Goal: Task Accomplishment & Management: Use online tool/utility

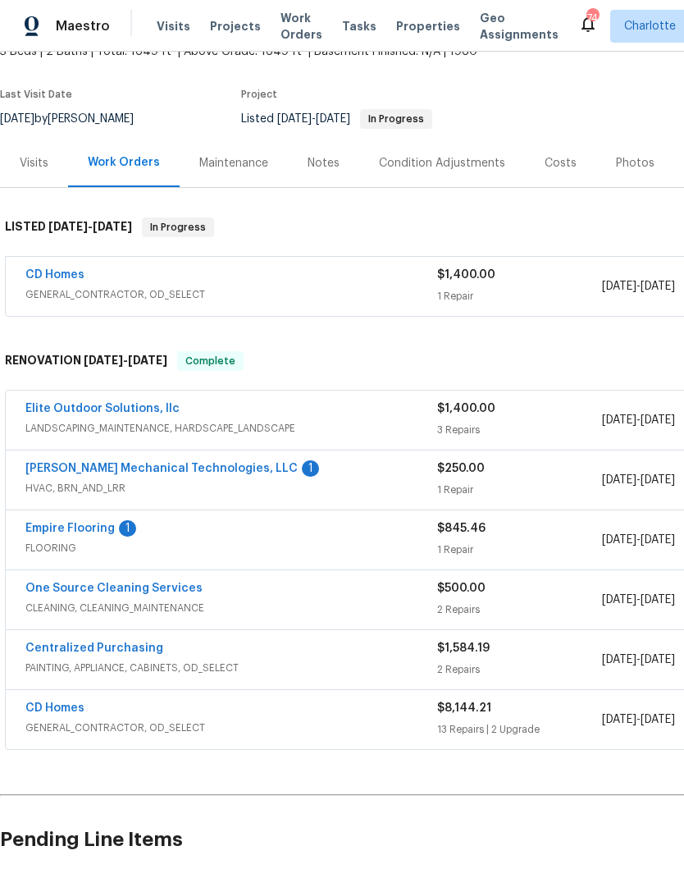
scroll to position [112, 0]
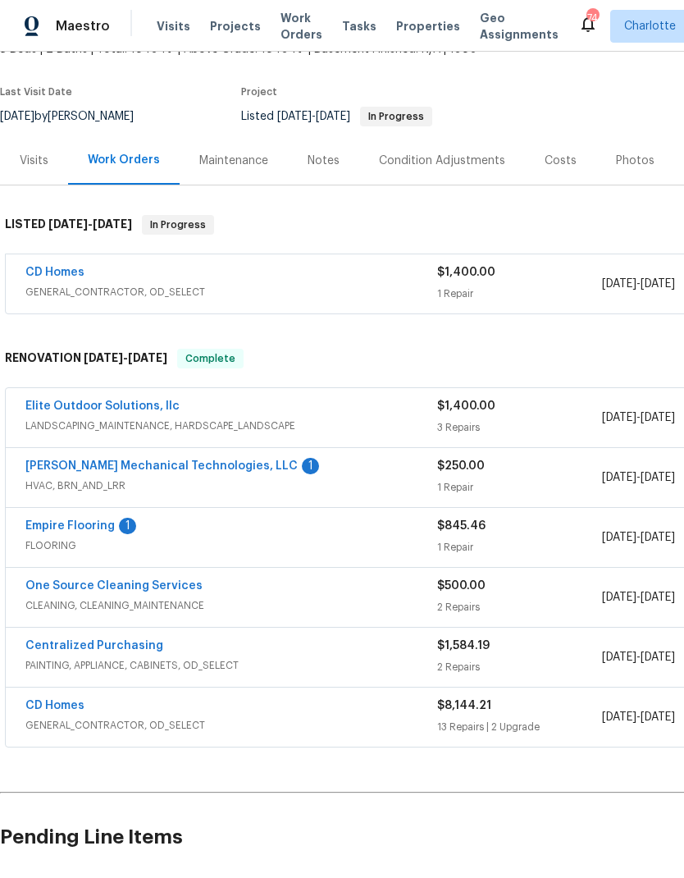
click at [214, 469] on link "[PERSON_NAME] Mechanical Technologies, LLC" at bounding box center [161, 465] width 272 height 11
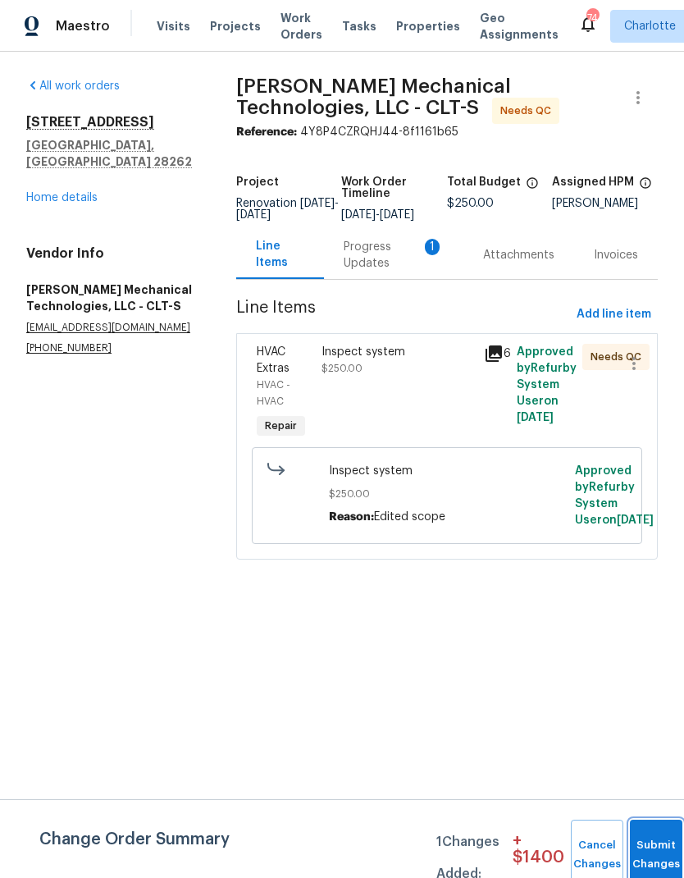
click at [651, 849] on button "Submit Changes" at bounding box center [656, 855] width 53 height 71
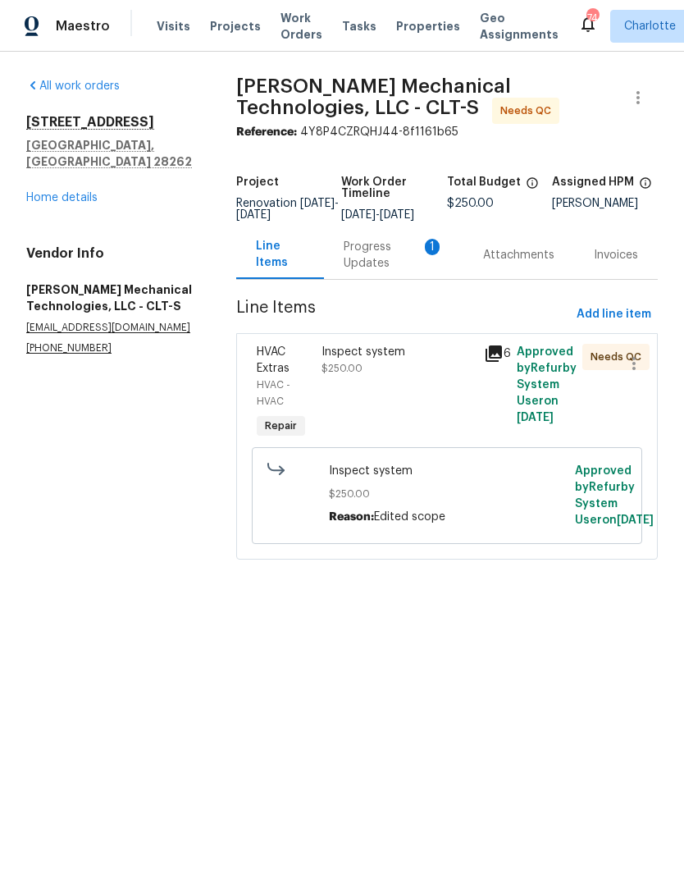
click at [376, 271] on div "Progress Updates 1" at bounding box center [394, 255] width 100 height 33
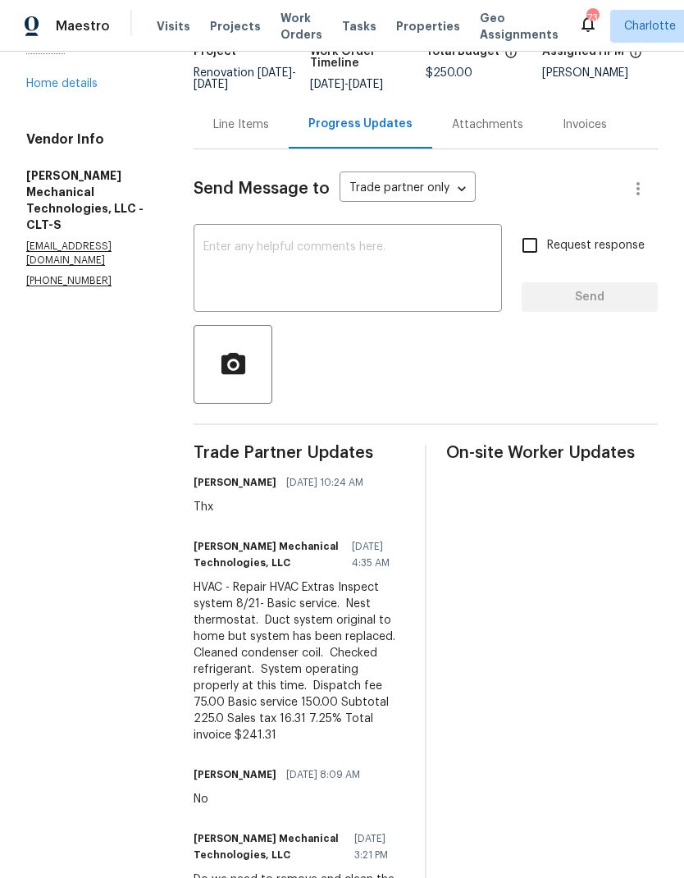
scroll to position [219, 0]
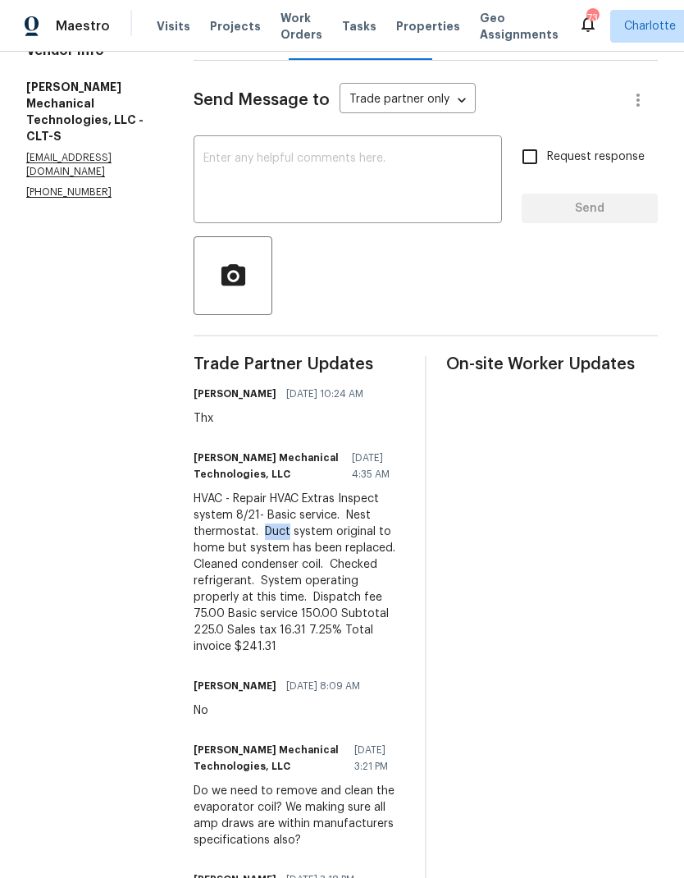
click at [336, 554] on div "HVAC - Repair HVAC Extras Inspect system 8/21- Basic service. Nest thermostat. …" at bounding box center [300, 573] width 212 height 164
click at [321, 553] on div "HVAC - Repair HVAC Extras Inspect system 8/21- Basic service. Nest thermostat. …" at bounding box center [300, 573] width 212 height 164
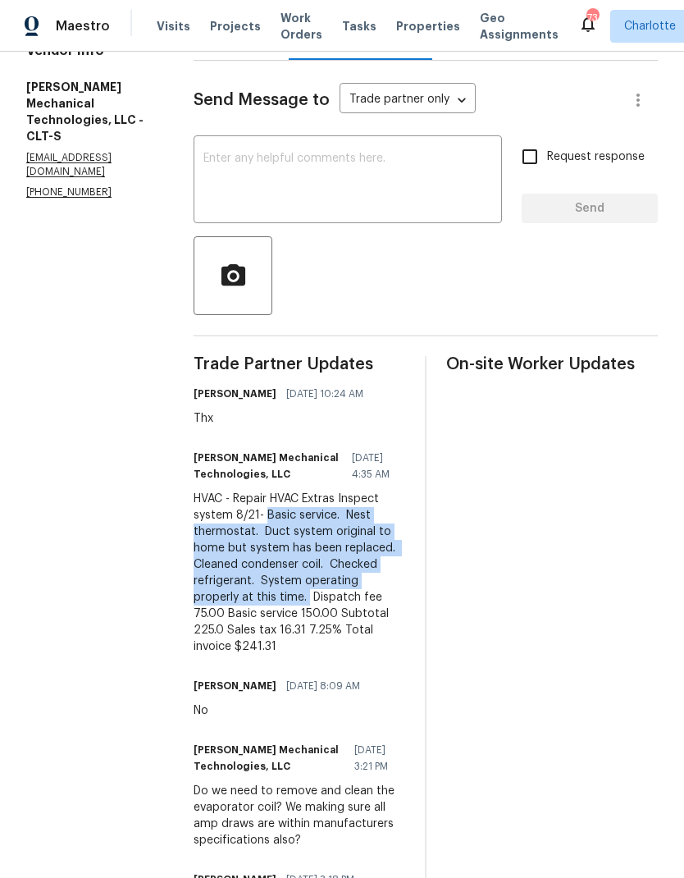
copy div "Basic service. Nest thermostat. Duct system original to home but system has bee…"
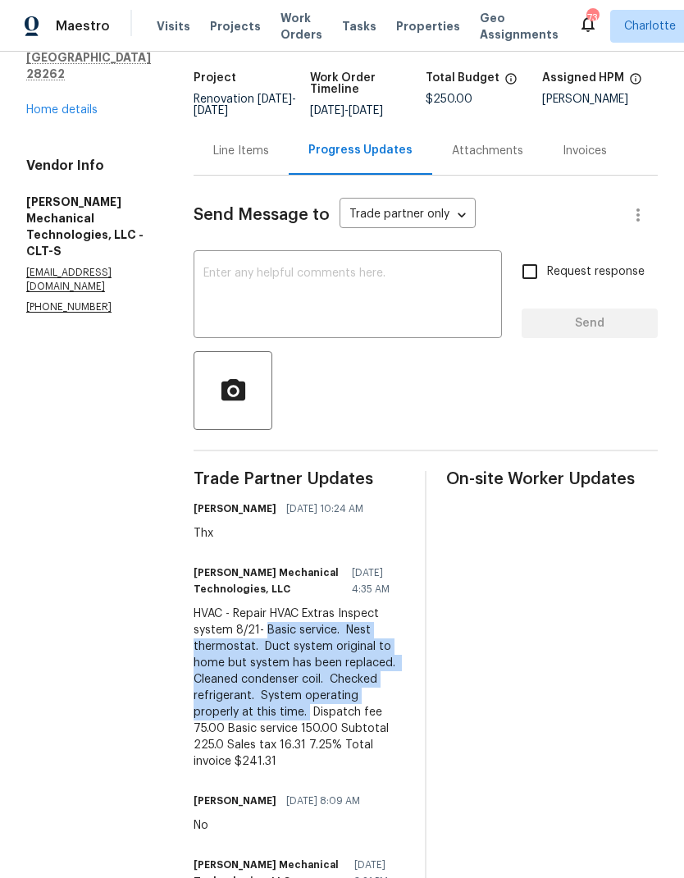
scroll to position [62, 0]
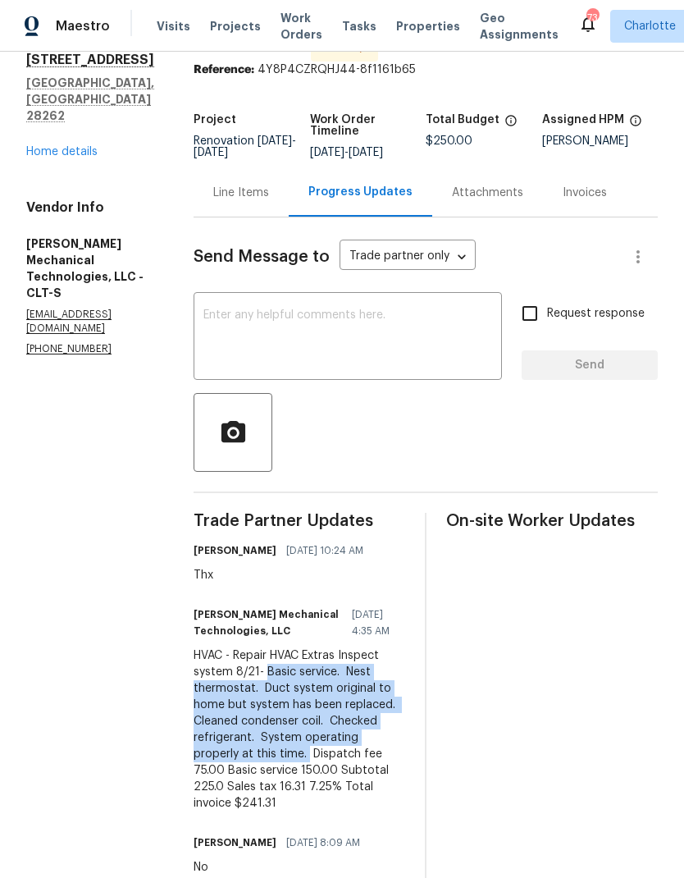
click at [269, 201] on div "Line Items" at bounding box center [241, 193] width 56 height 16
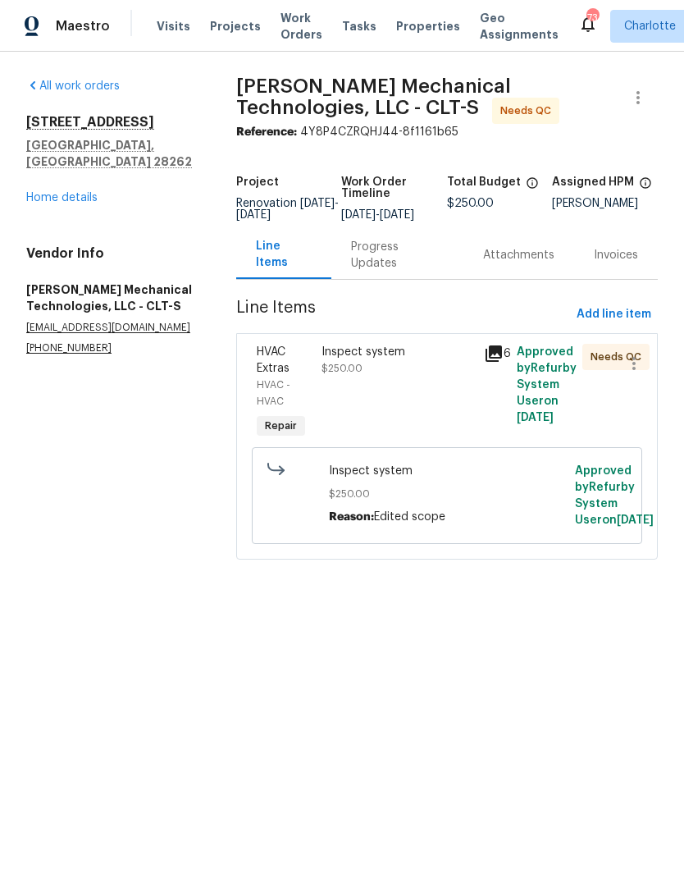
click at [355, 373] on span "$250.00" at bounding box center [342, 369] width 41 height 10
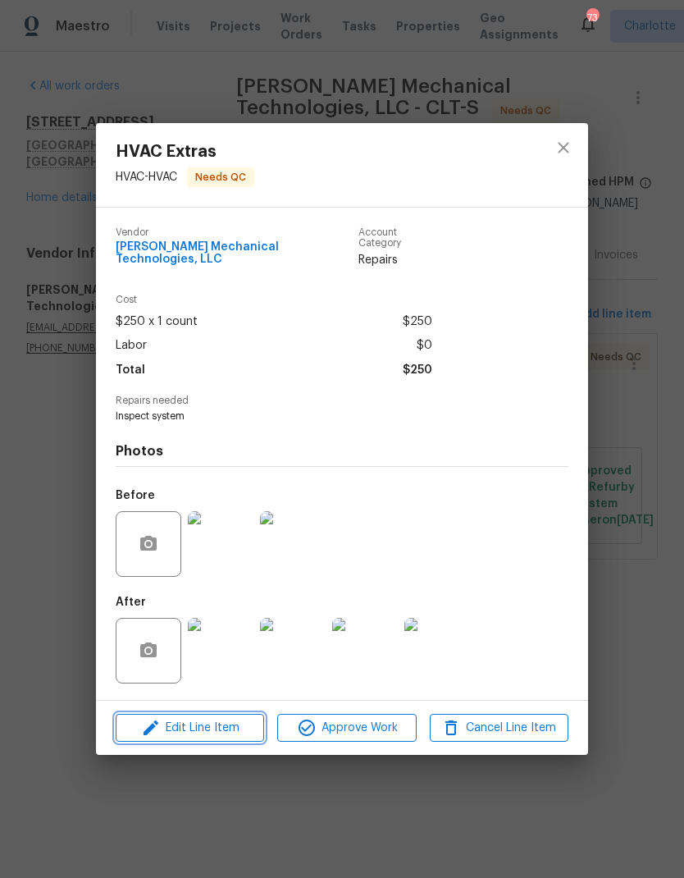
click at [229, 722] on span "Edit Line Item" at bounding box center [190, 728] width 139 height 21
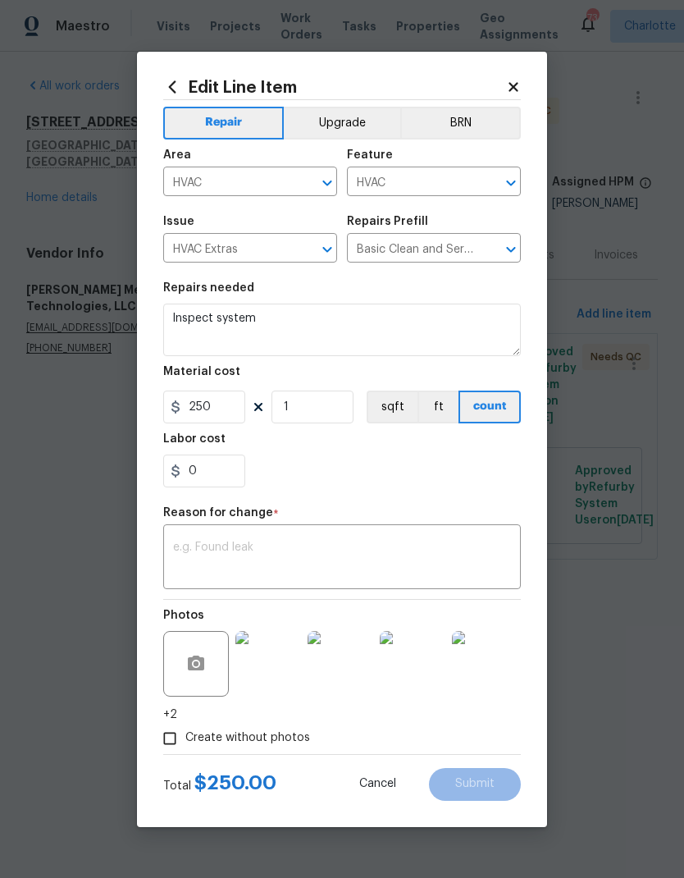
click at [254, 538] on div "x ​" at bounding box center [342, 558] width 358 height 61
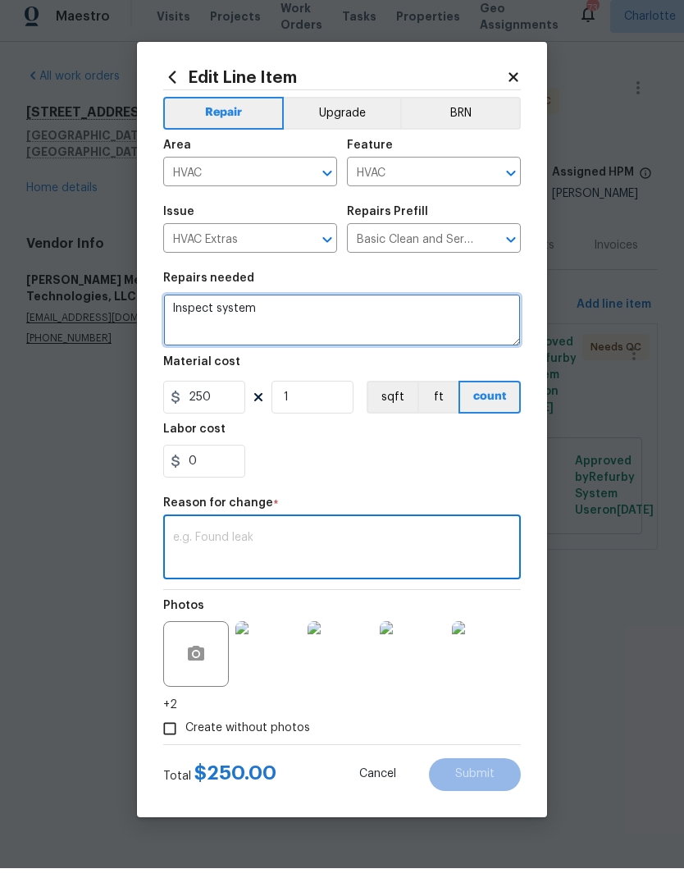
click at [242, 316] on textarea "Inspect system" at bounding box center [342, 330] width 358 height 53
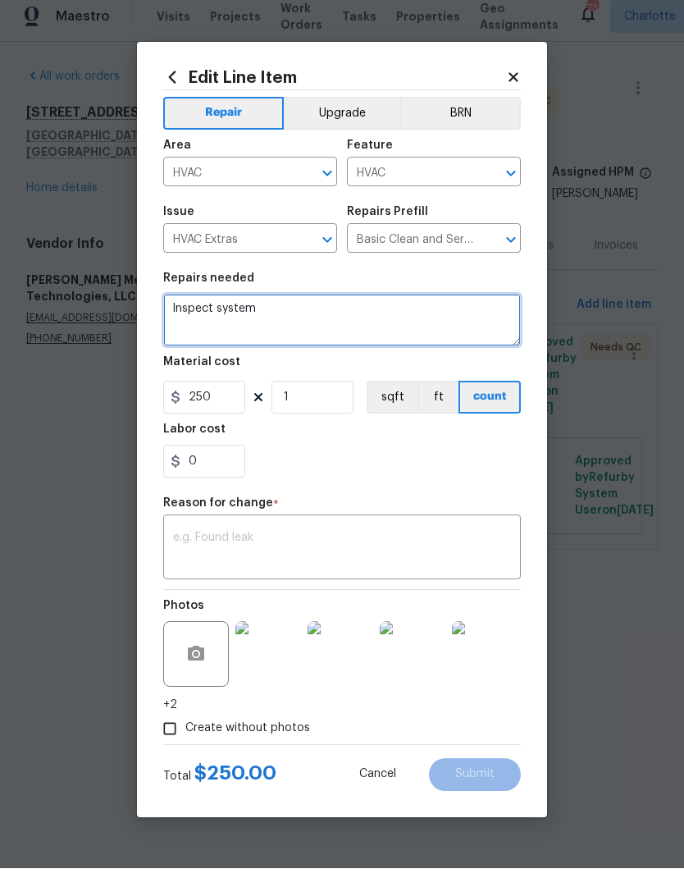
click at [219, 317] on textarea "Inspect system" at bounding box center [342, 330] width 358 height 53
click at [219, 316] on textarea "Inspect system" at bounding box center [342, 330] width 358 height 53
click at [190, 309] on textarea "Inspect system" at bounding box center [342, 330] width 358 height 53
click at [190, 308] on textarea "Inspect system" at bounding box center [342, 330] width 358 height 53
paste textarea "Basic service. Nest thermostat. Duct system original to home but system has bee…"
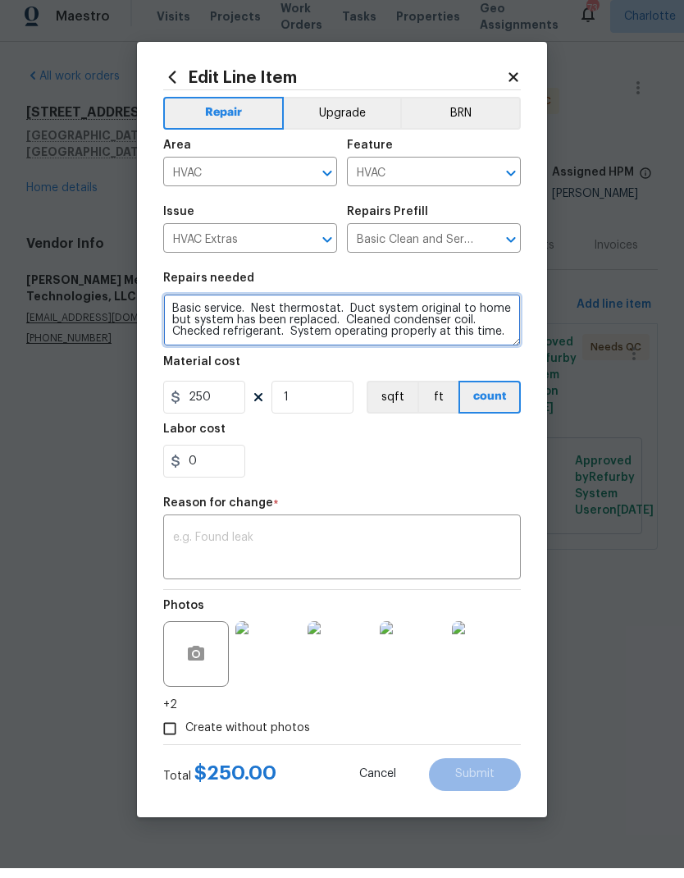
type textarea "Basic service. Nest thermostat. Duct system original to home but system has bee…"
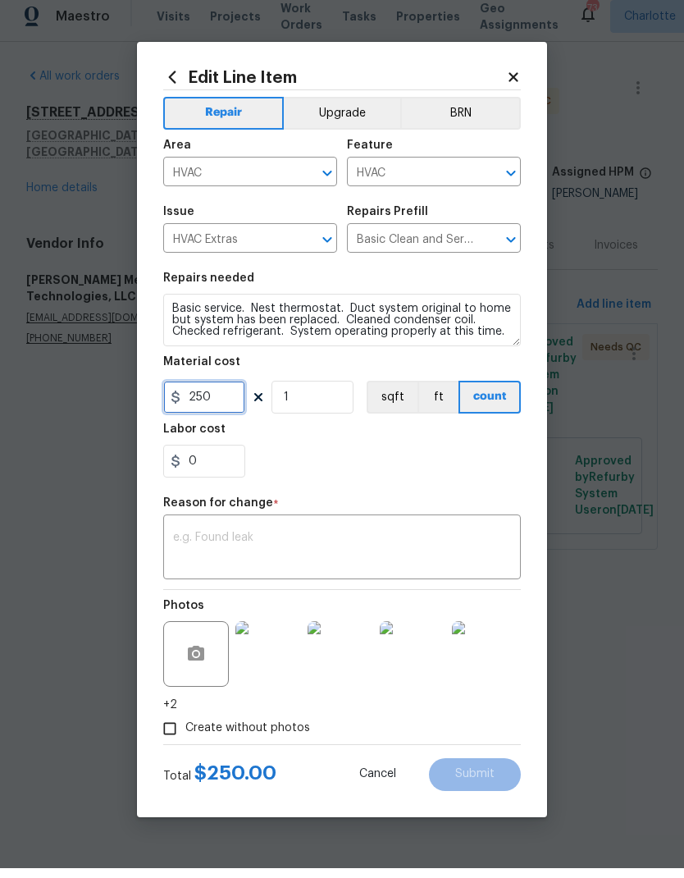
click at [217, 402] on input "250" at bounding box center [204, 407] width 82 height 33
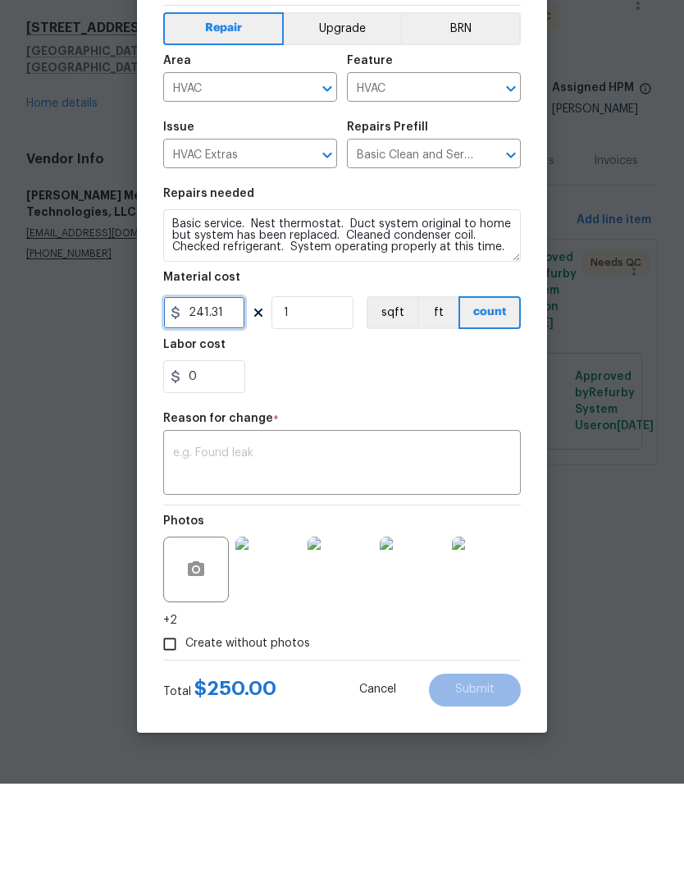
type input "241.31"
click at [345, 542] on textarea at bounding box center [342, 559] width 338 height 34
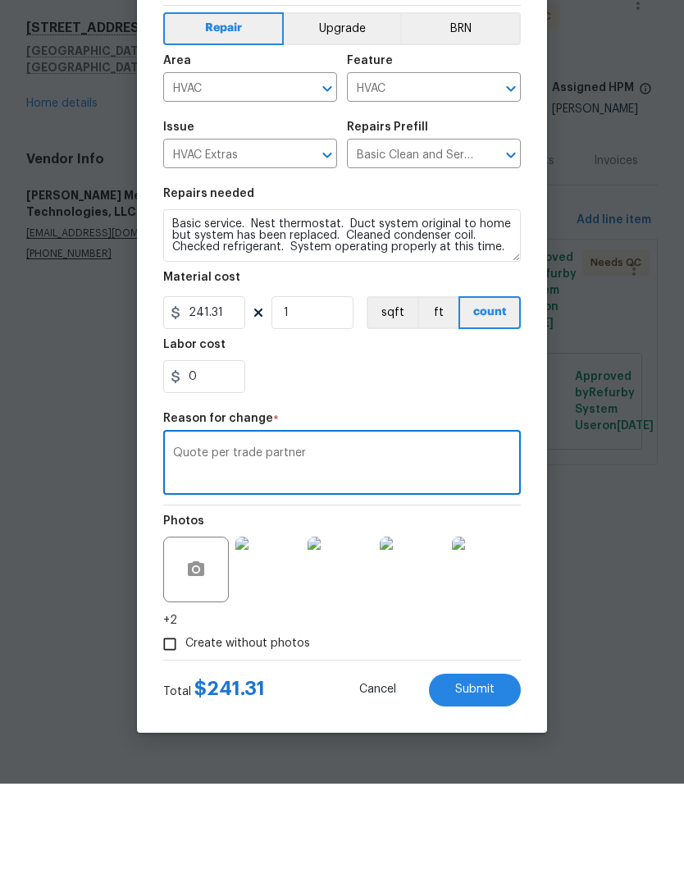
click at [248, 542] on textarea "Quote per Trade partner" at bounding box center [342, 559] width 338 height 34
click at [461, 542] on textarea "Quote per trade partner" at bounding box center [342, 559] width 338 height 34
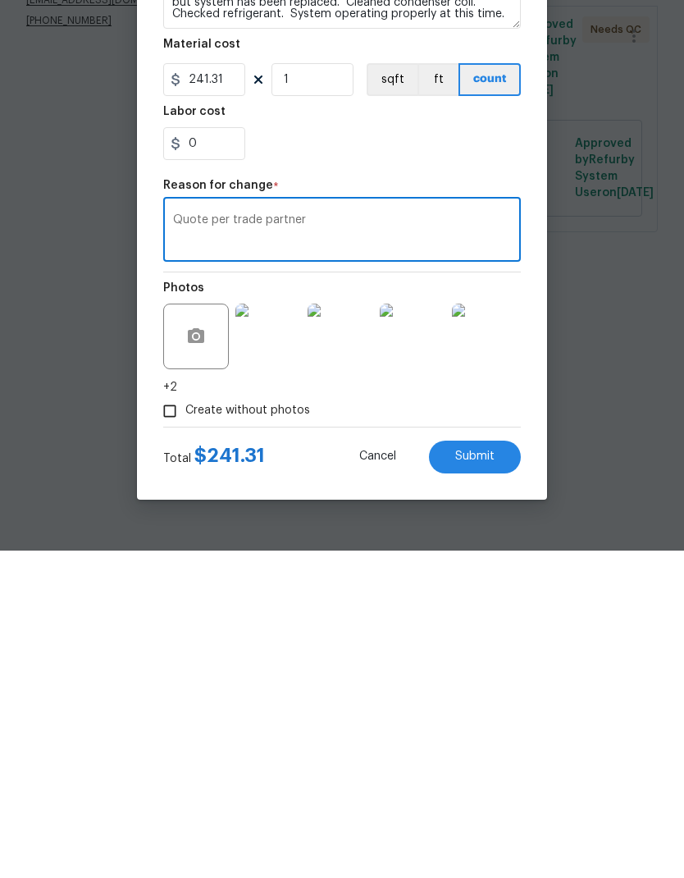
type textarea "Quote per trade partner"
click at [489, 768] on button "Submit" at bounding box center [475, 784] width 92 height 33
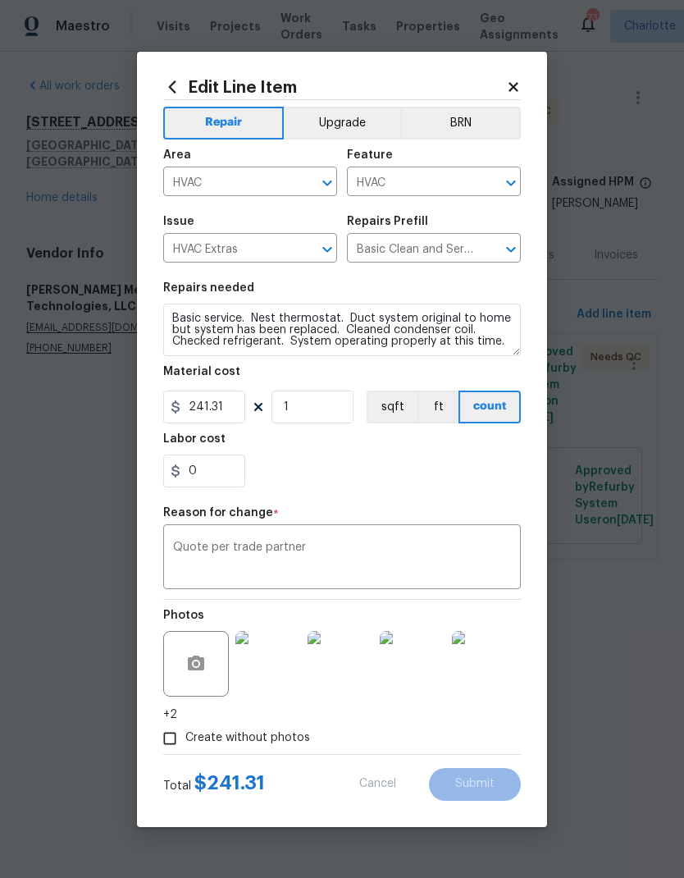
type textarea "Inspect system"
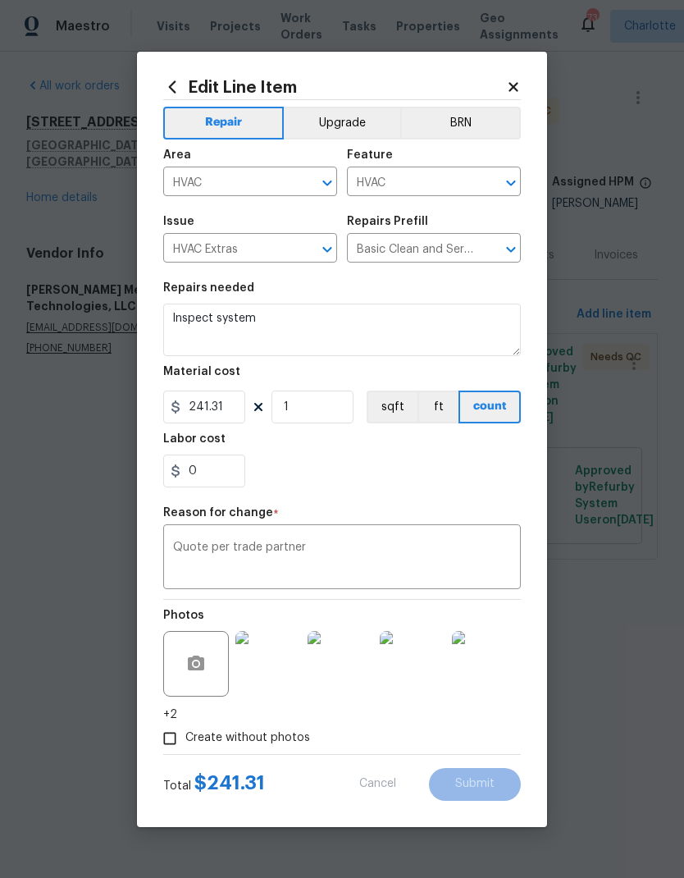
type input "250"
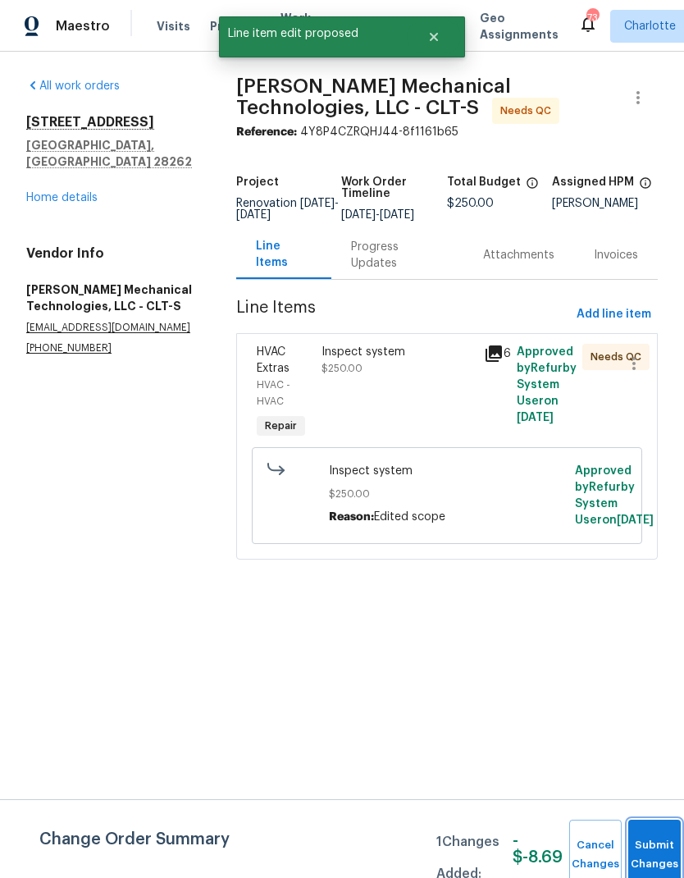
click at [643, 844] on button "Submit Changes" at bounding box center [655, 855] width 53 height 71
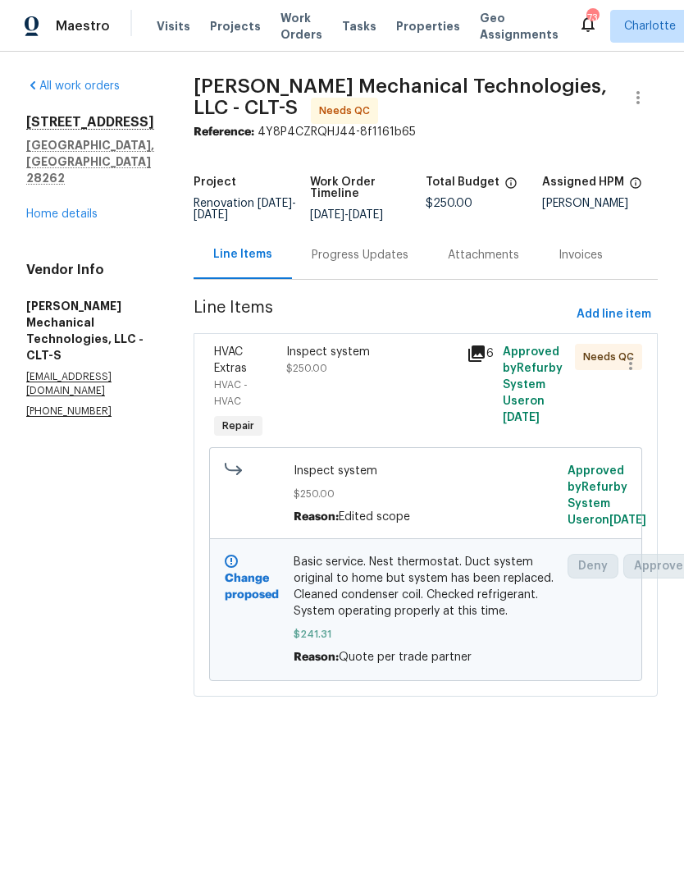
click at [372, 620] on span "Basic service. Nest thermostat. Duct system original to home but system has bee…" at bounding box center [426, 587] width 265 height 66
click at [350, 373] on div "Inspect system $250.00" at bounding box center [371, 360] width 171 height 33
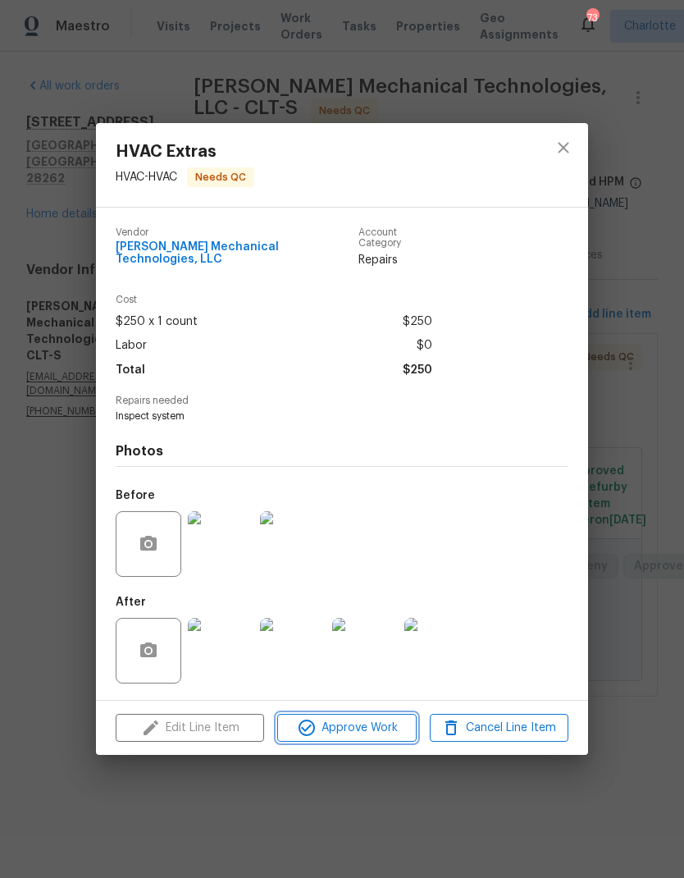
click at [377, 718] on span "Approve Work" at bounding box center [346, 728] width 129 height 21
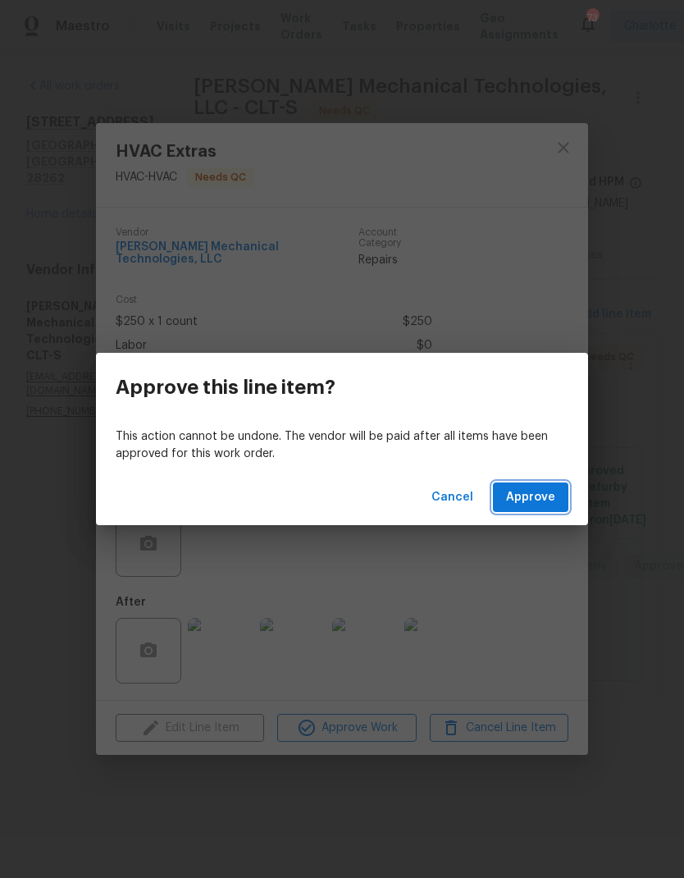
click at [542, 510] on button "Approve" at bounding box center [530, 498] width 75 height 30
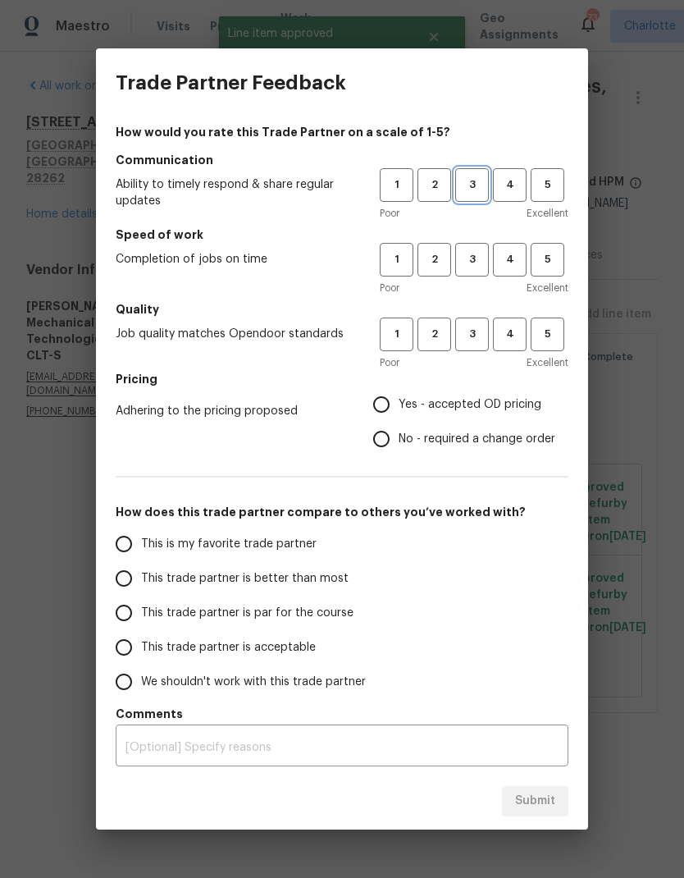
click at [469, 200] on button "3" at bounding box center [472, 185] width 34 height 34
click at [478, 273] on button "3" at bounding box center [472, 260] width 34 height 34
click at [488, 348] on button "3" at bounding box center [472, 335] width 34 height 34
click at [375, 414] on input "Yes - accepted OD pricing" at bounding box center [381, 404] width 34 height 34
radio input "true"
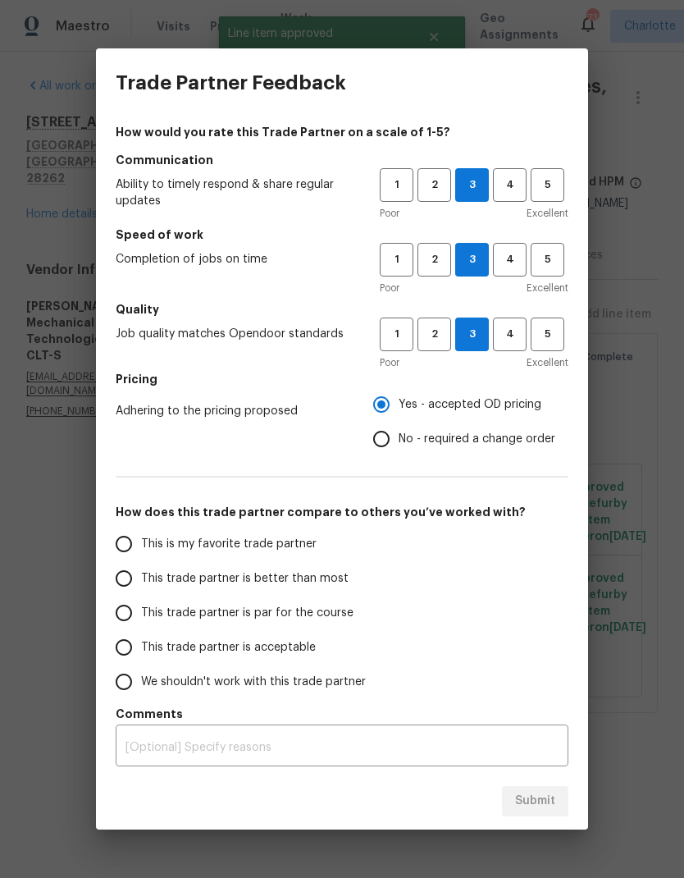
click at [118, 584] on input "This trade partner is better than most" at bounding box center [124, 578] width 34 height 34
click at [560, 804] on button "Submit" at bounding box center [535, 801] width 66 height 30
radio input "true"
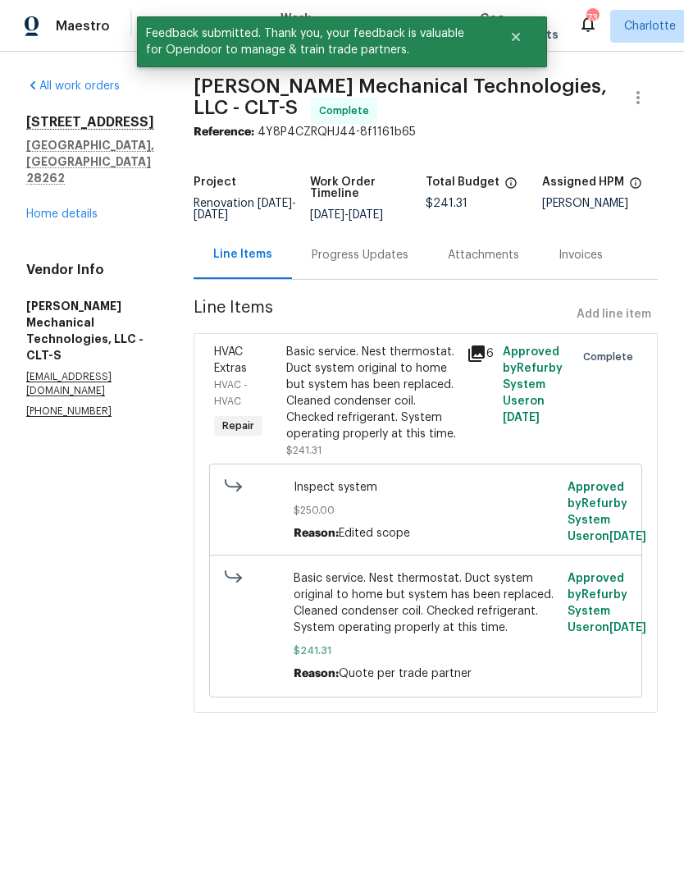
click at [80, 208] on link "Home details" at bounding box center [61, 213] width 71 height 11
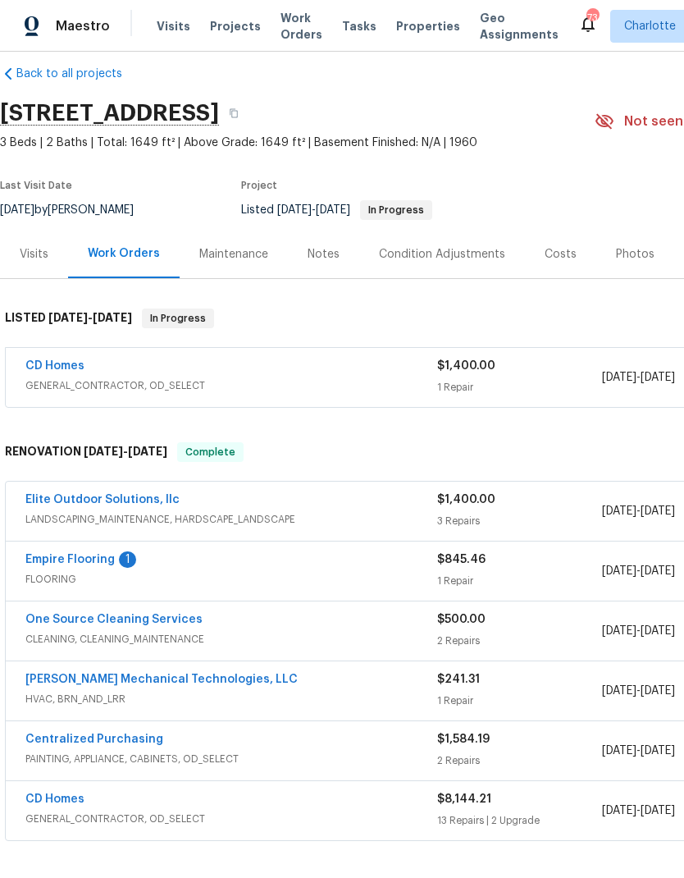
scroll to position [20, 0]
click at [58, 370] on link "CD Homes" at bounding box center [54, 364] width 59 height 11
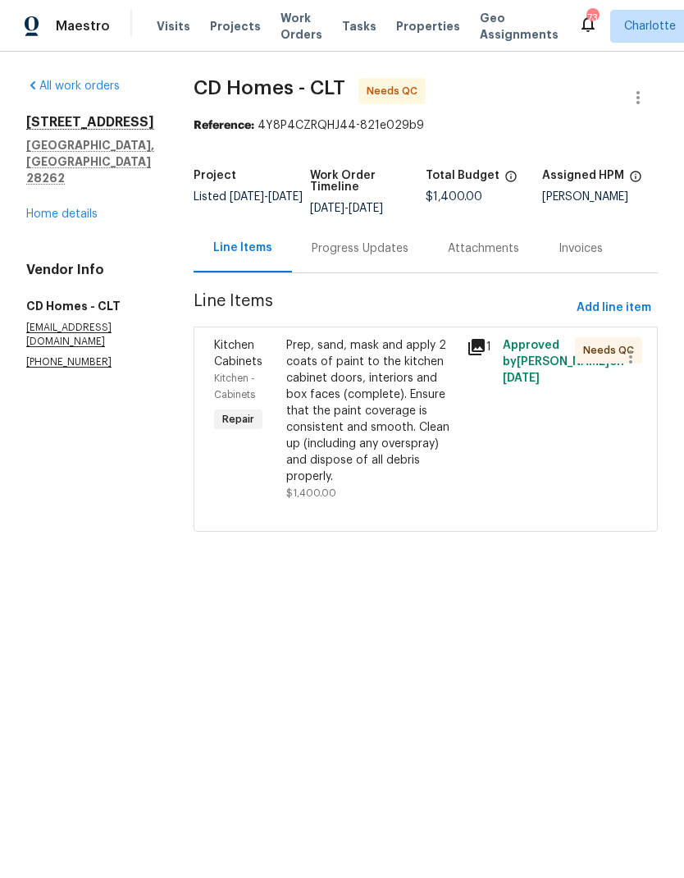
click at [345, 418] on div "Prep, sand, mask and apply 2 coats of paint to the kitchen cabinet doors, inter…" at bounding box center [371, 411] width 171 height 148
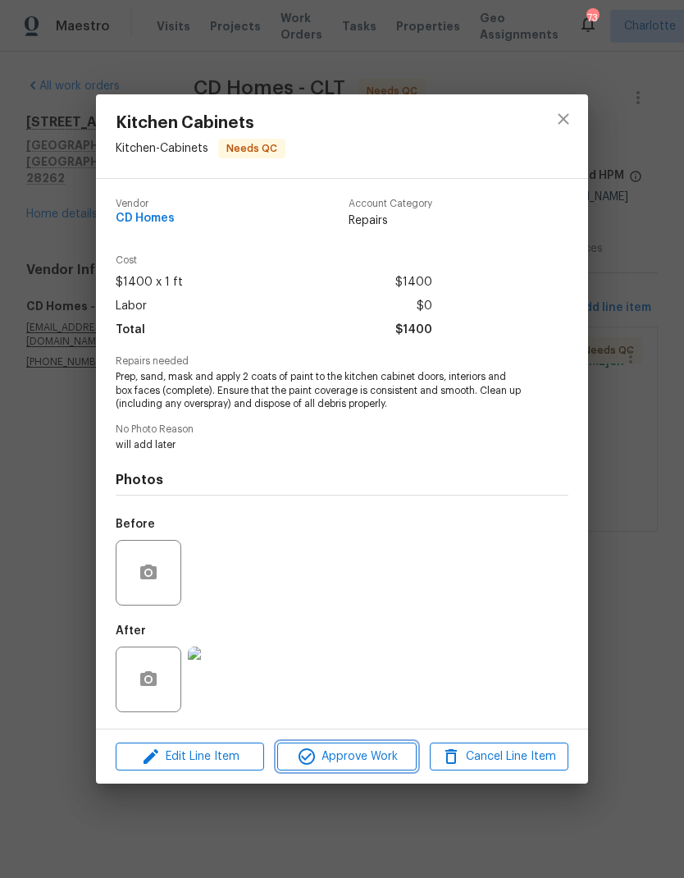
click at [376, 764] on span "Approve Work" at bounding box center [346, 757] width 129 height 21
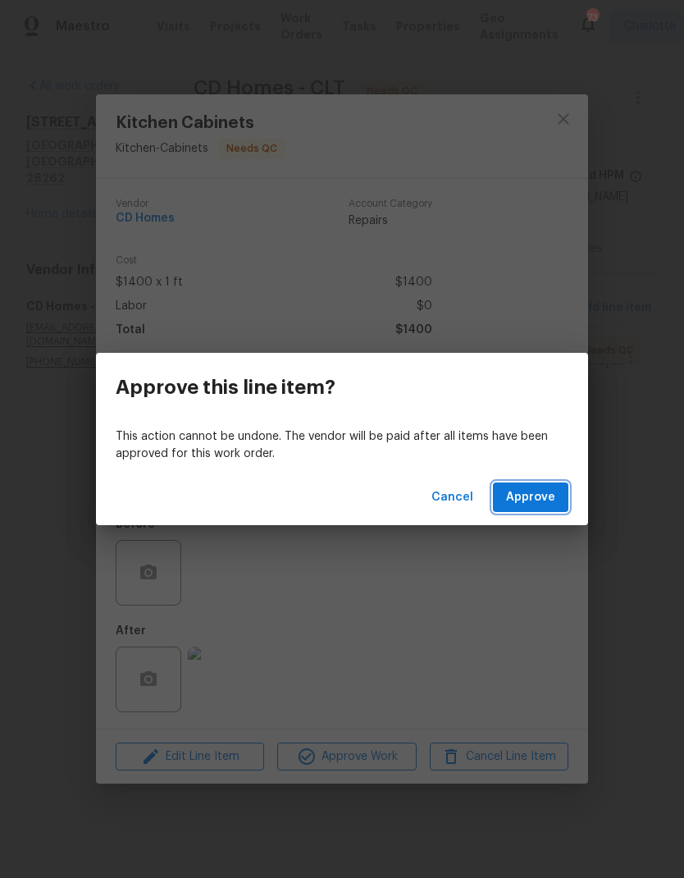
click at [565, 501] on button "Approve" at bounding box center [530, 498] width 75 height 30
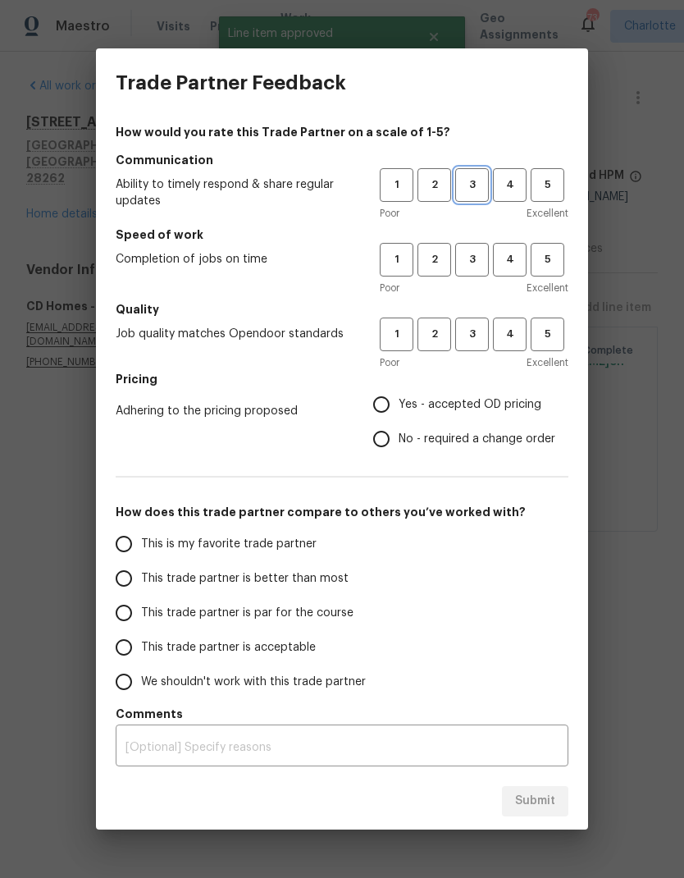
click at [475, 188] on span "3" at bounding box center [472, 185] width 30 height 19
click at [475, 268] on span "3" at bounding box center [472, 259] width 30 height 19
click at [462, 348] on button "3" at bounding box center [472, 335] width 34 height 34
click at [382, 414] on input "Yes - accepted OD pricing" at bounding box center [381, 404] width 34 height 34
radio input "true"
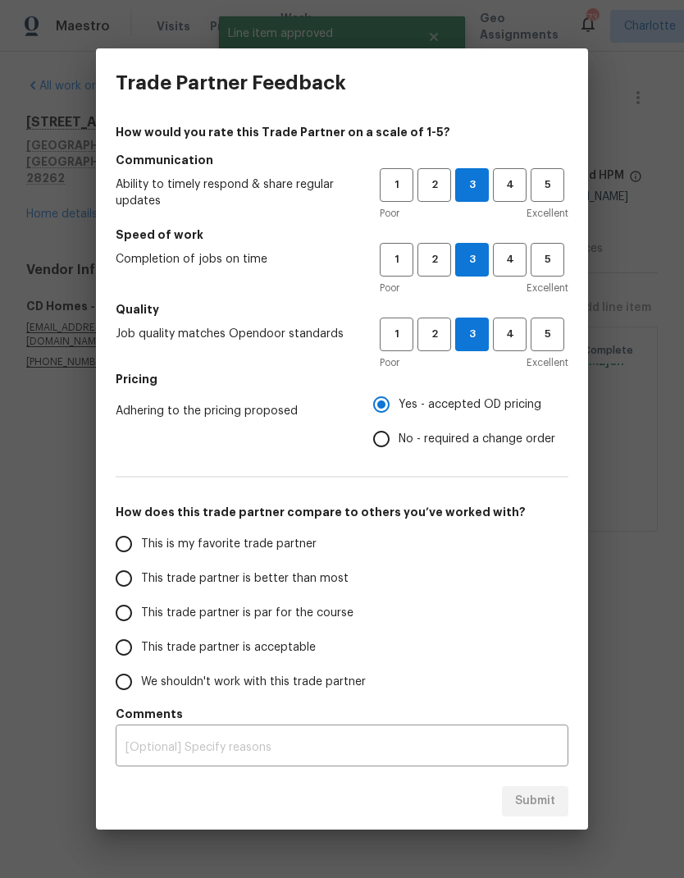
click at [130, 580] on input "This trade partner is better than most" at bounding box center [124, 578] width 34 height 34
click at [560, 790] on button "Submit" at bounding box center [535, 801] width 66 height 30
radio input "true"
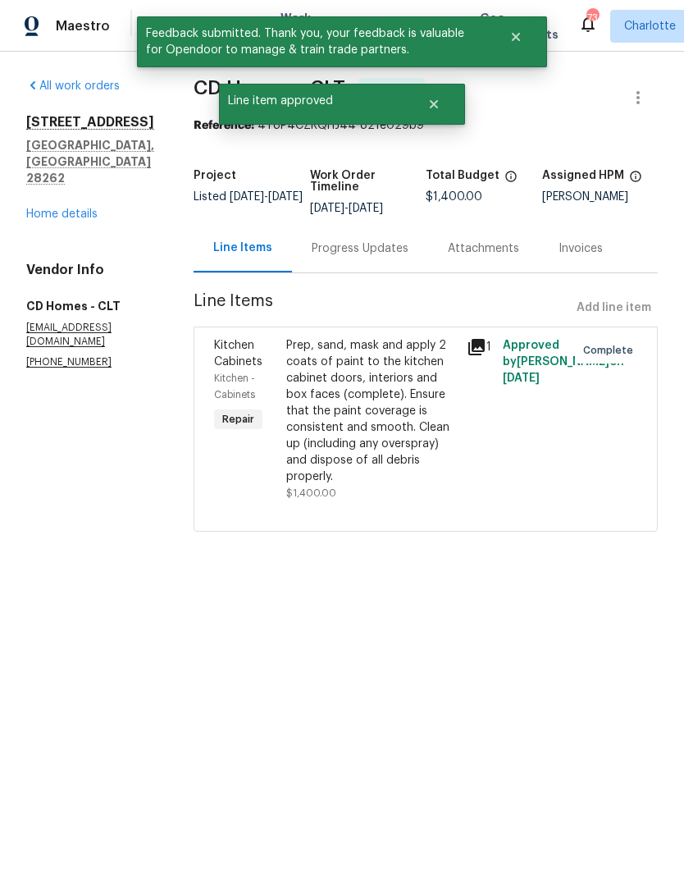
click at [80, 219] on link "Home details" at bounding box center [61, 213] width 71 height 11
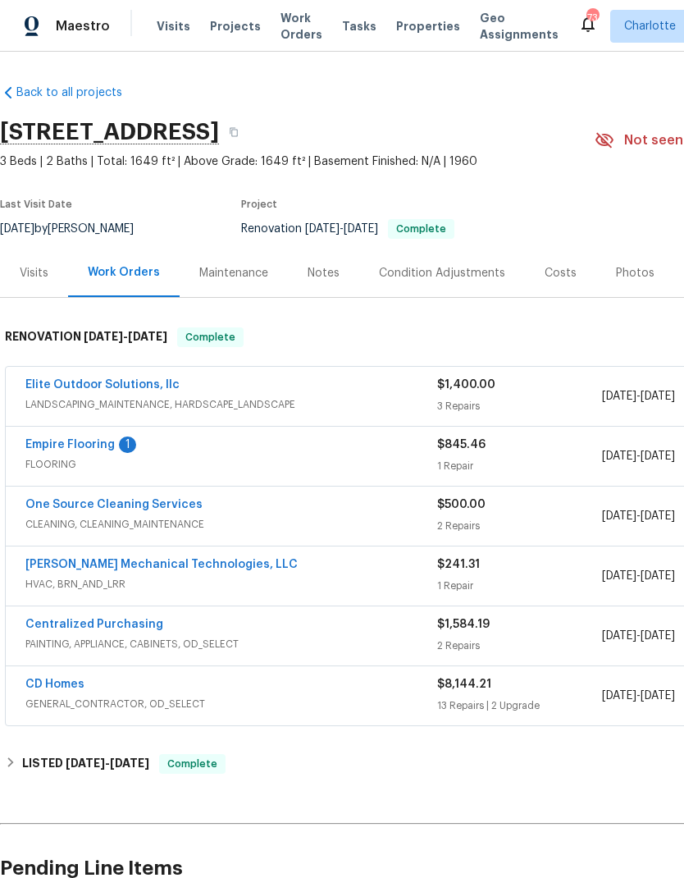
click at [80, 450] on link "Empire Flooring" at bounding box center [69, 444] width 89 height 11
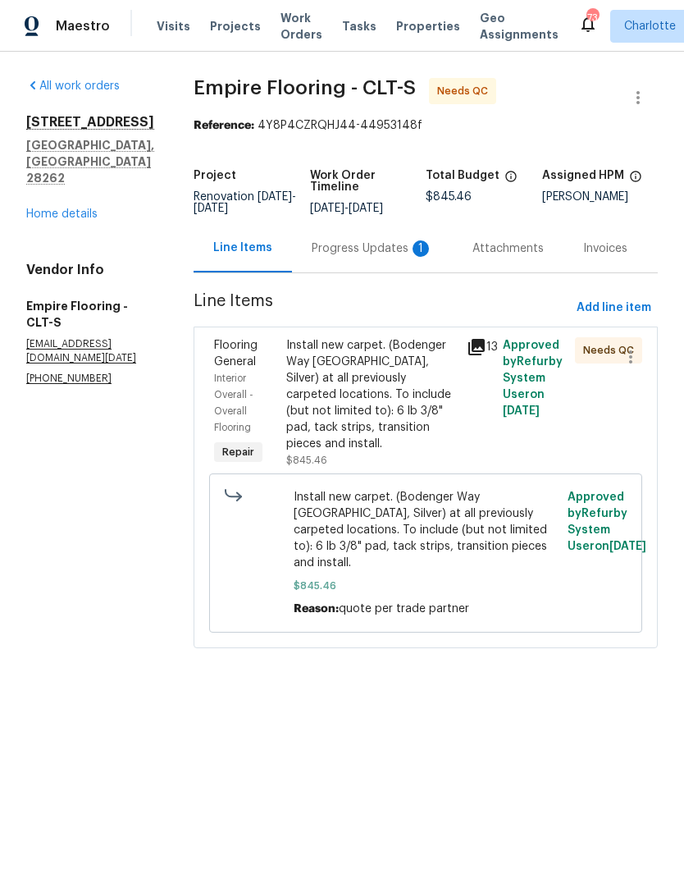
click at [386, 397] on div "Install new carpet. (Bodenger Way [GEOGRAPHIC_DATA], Silver) at all previously …" at bounding box center [371, 394] width 171 height 115
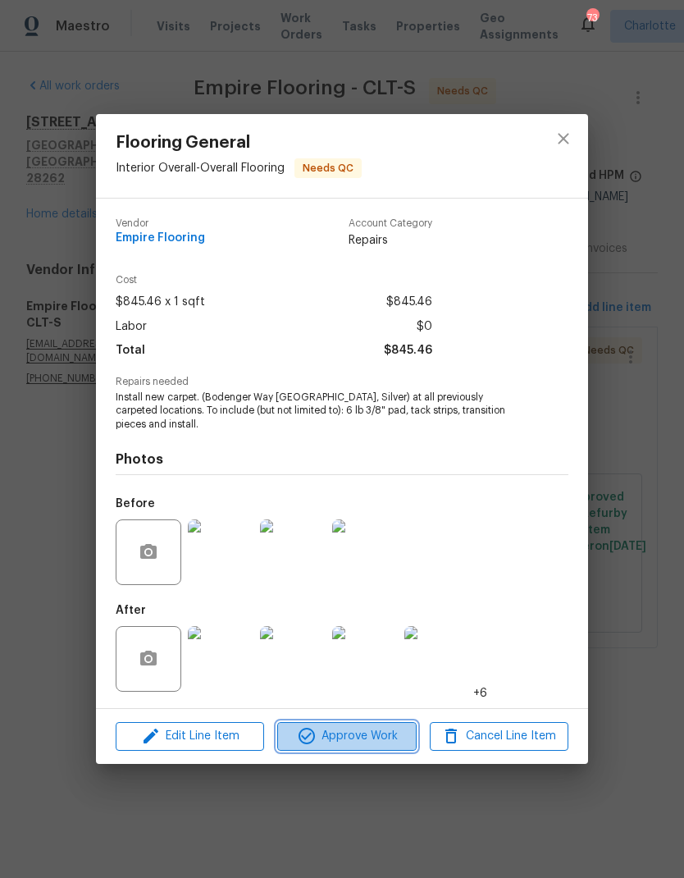
click at [371, 744] on span "Approve Work" at bounding box center [346, 736] width 129 height 21
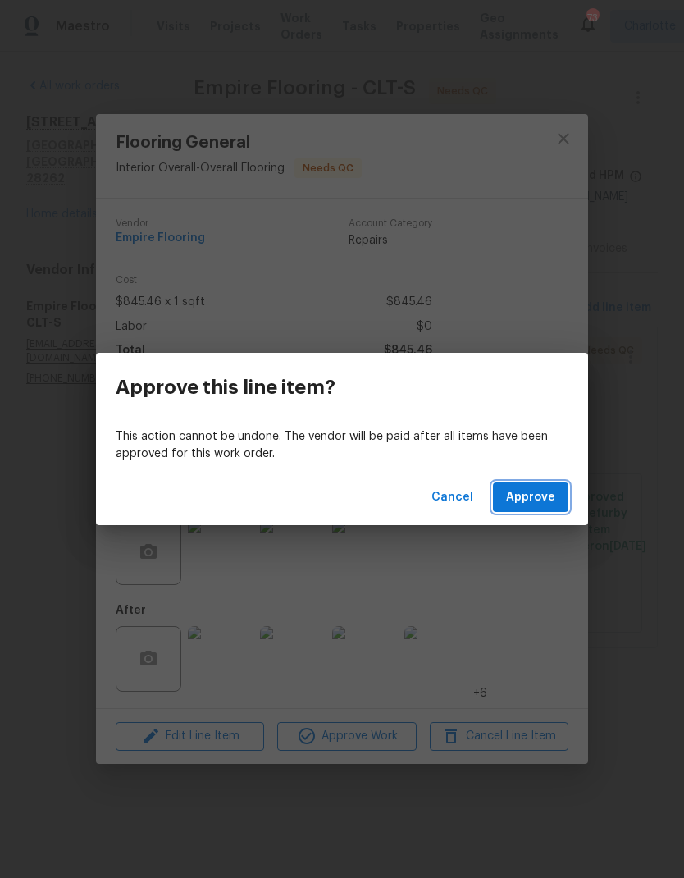
click at [564, 503] on button "Approve" at bounding box center [530, 498] width 75 height 30
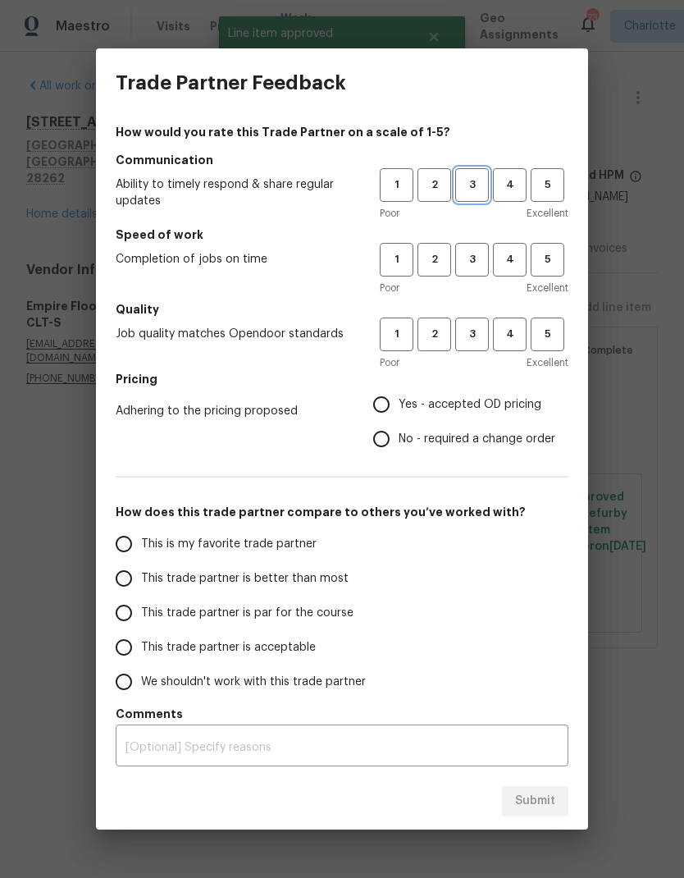
click at [473, 198] on button "3" at bounding box center [472, 185] width 34 height 34
click at [477, 275] on button "3" at bounding box center [472, 260] width 34 height 34
click at [470, 338] on span "3" at bounding box center [472, 334] width 30 height 19
click at [387, 405] on input "Yes - accepted OD pricing" at bounding box center [381, 404] width 34 height 34
radio input "true"
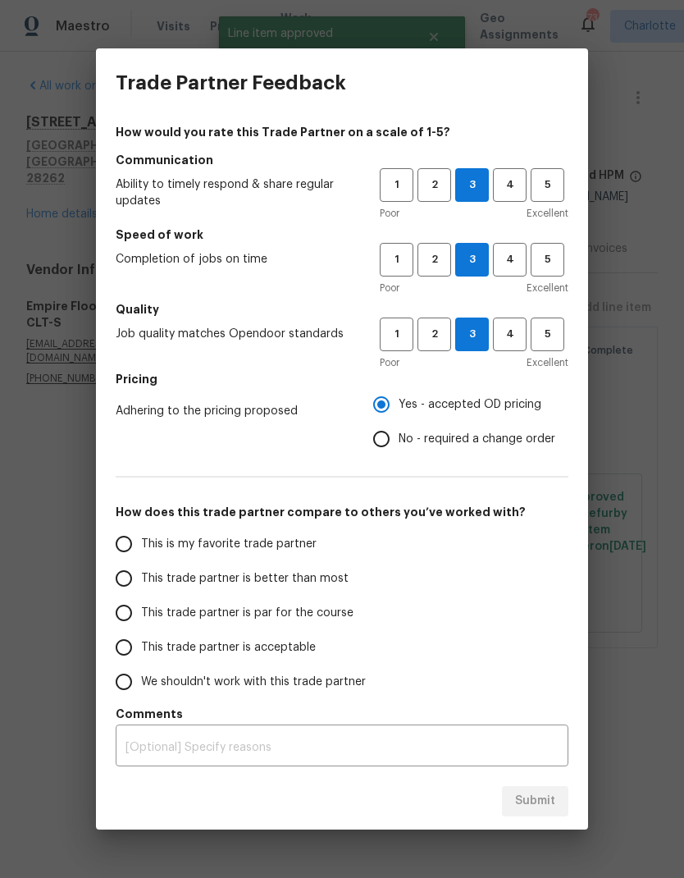
click at [135, 579] on input "This trade partner is better than most" at bounding box center [124, 578] width 34 height 34
click at [554, 793] on span "Submit" at bounding box center [535, 801] width 40 height 21
radio input "true"
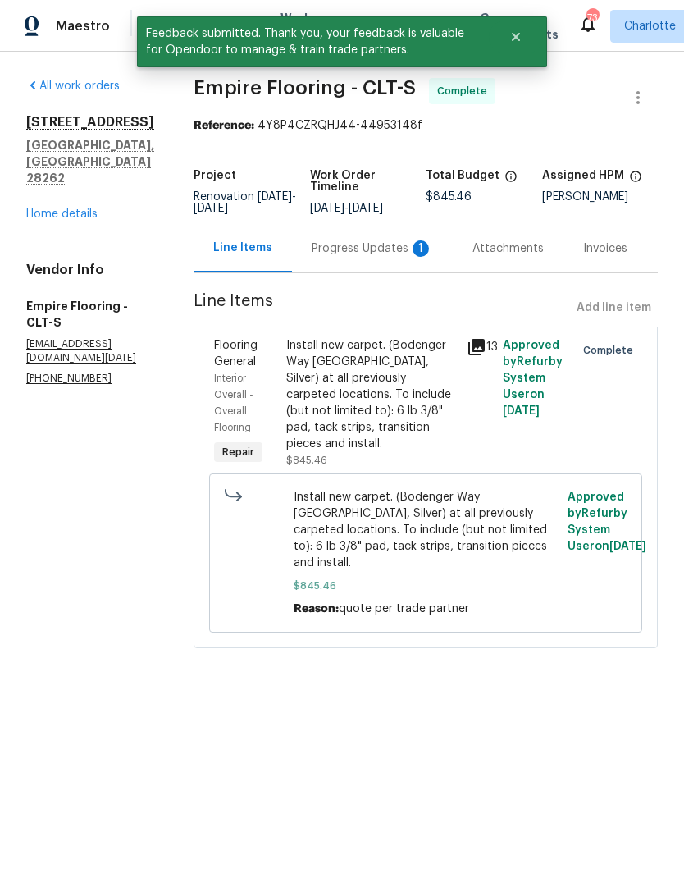
click at [95, 208] on link "Home details" at bounding box center [61, 213] width 71 height 11
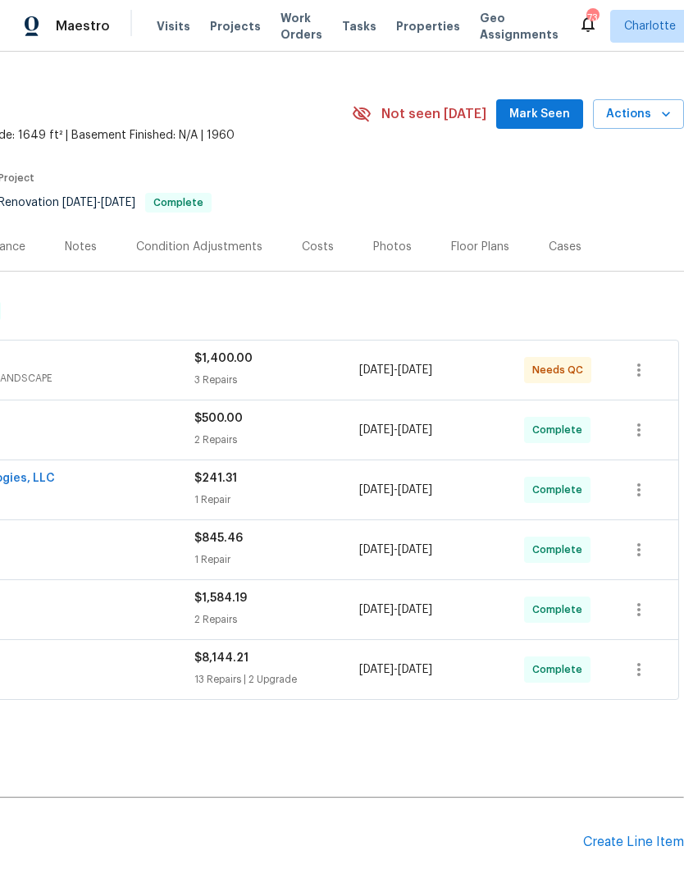
scroll to position [27, 243]
click at [550, 117] on span "Mark Seen" at bounding box center [540, 113] width 61 height 21
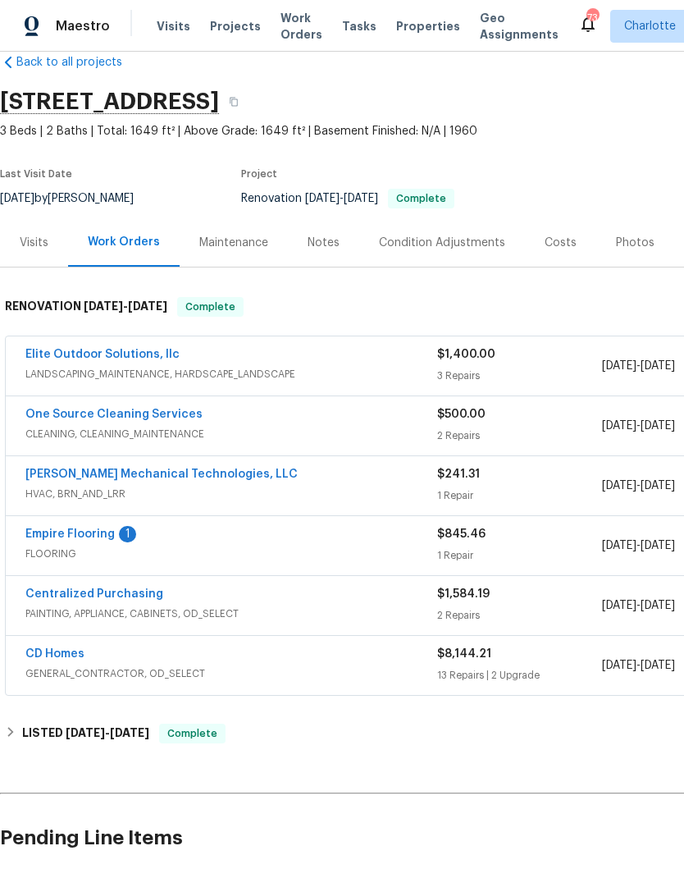
scroll to position [30, 0]
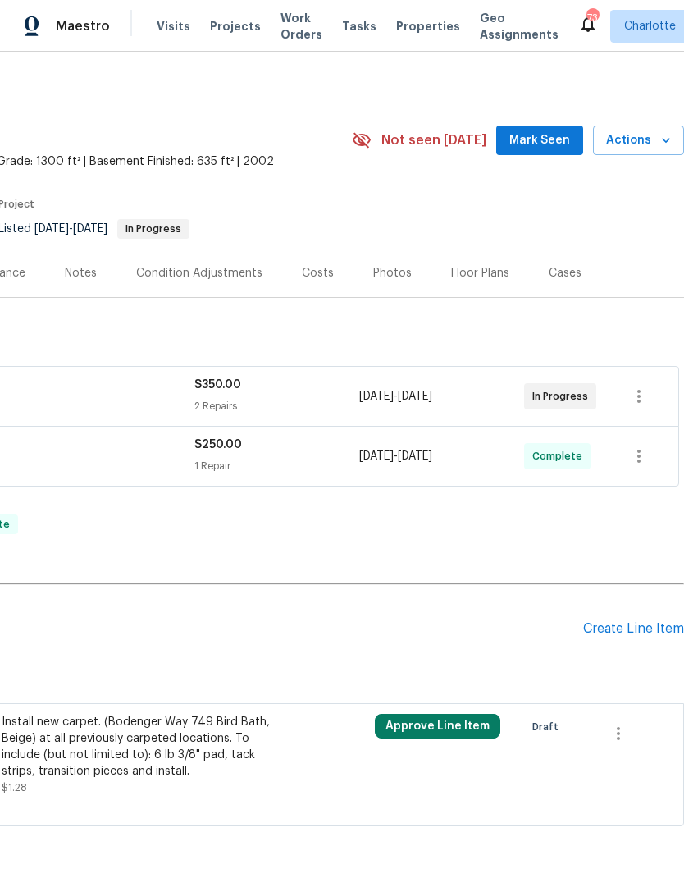
scroll to position [0, 243]
click at [540, 140] on span "Mark Seen" at bounding box center [540, 140] width 61 height 21
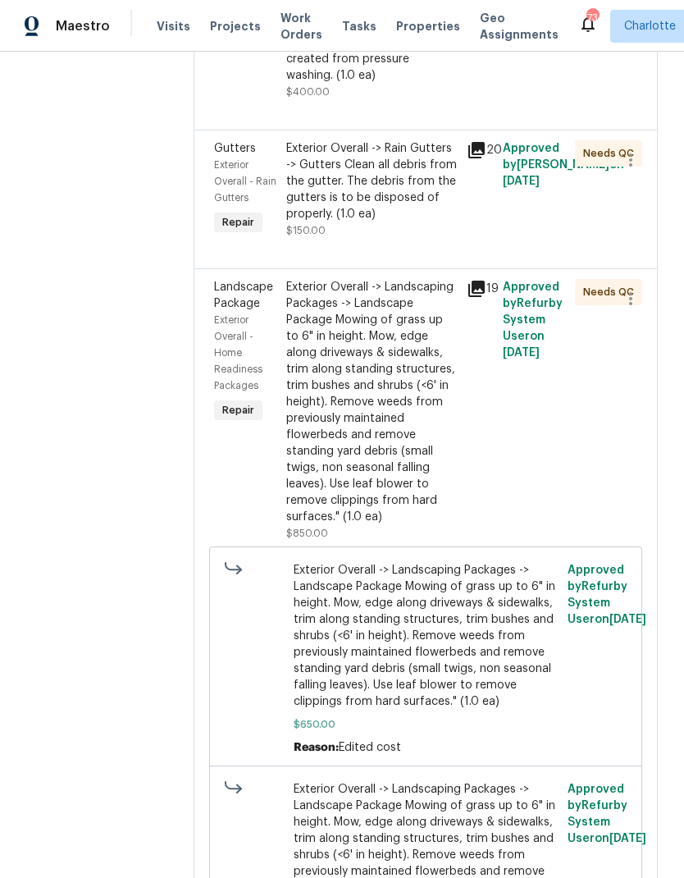
scroll to position [502, 0]
